Goal: Communication & Community: Answer question/provide support

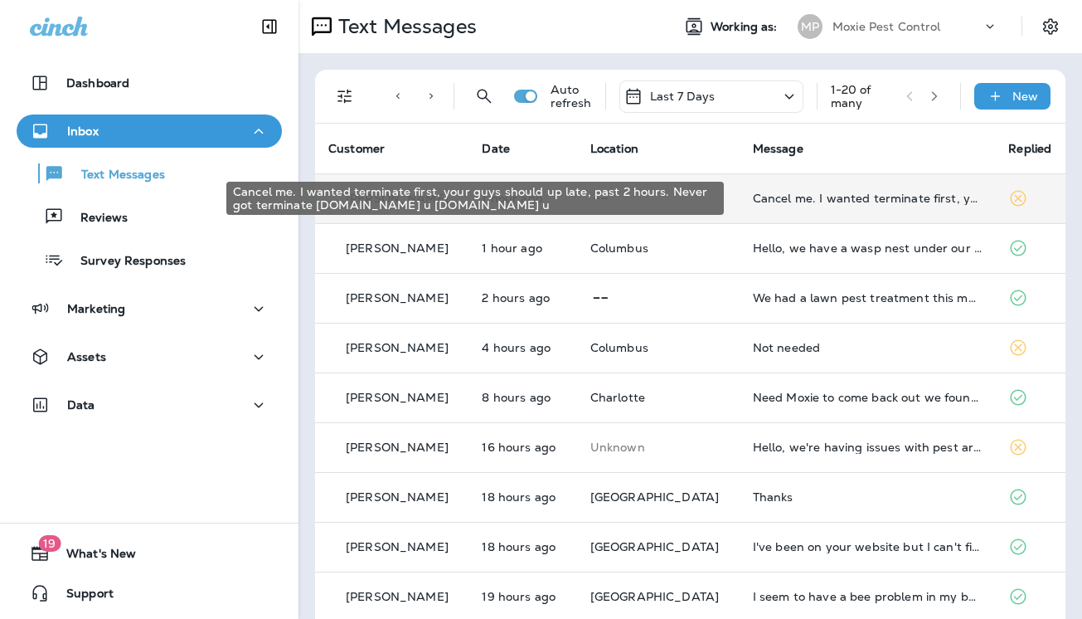
click at [775, 197] on div "Cancel me. I wanted terminate first, your guys should up late, past 2 hours. Ne…" at bounding box center [868, 198] width 230 height 13
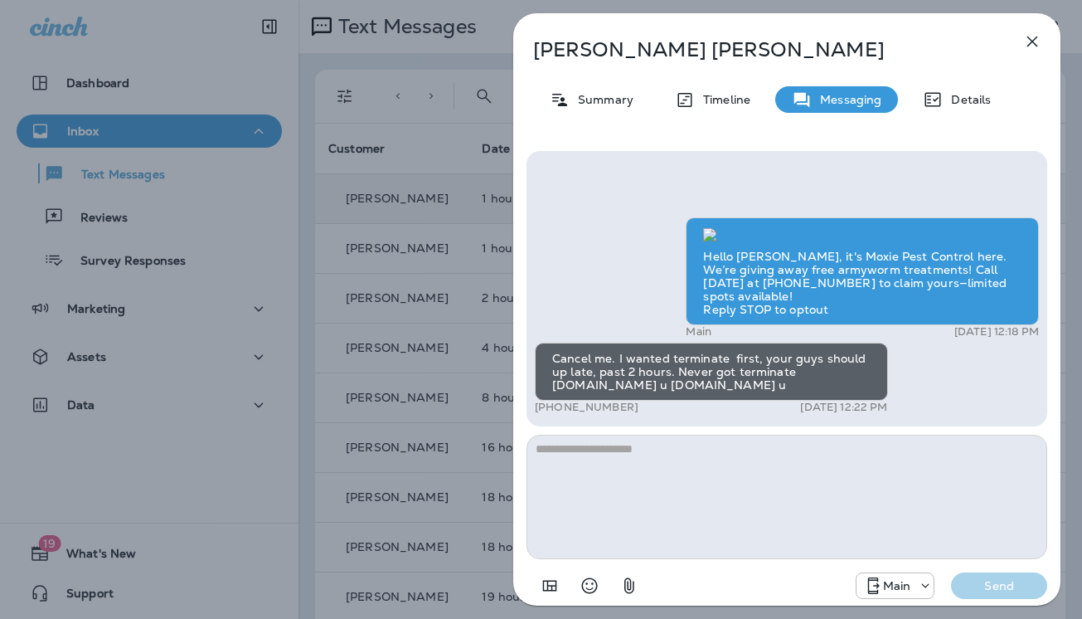
scroll to position [-89, 0]
click at [1033, 41] on icon "button" at bounding box center [1033, 42] width 20 height 20
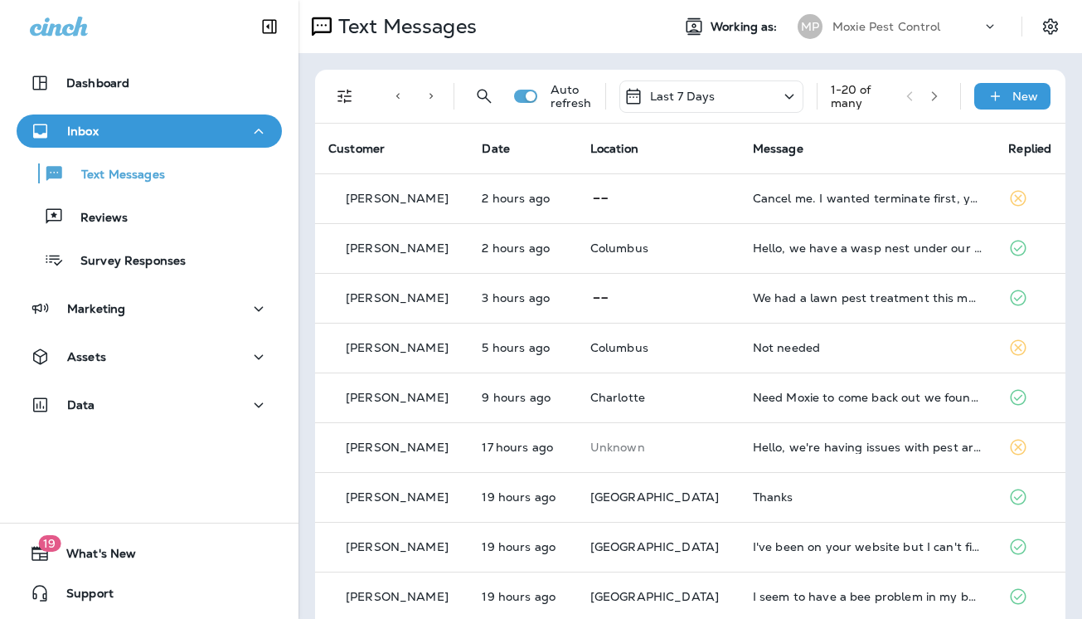
click at [150, 125] on div "Inbox" at bounding box center [149, 131] width 239 height 21
